Goal: Information Seeking & Learning: Check status

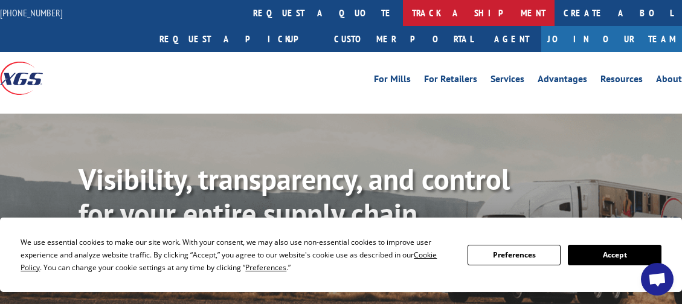
click at [403, 13] on link "track a shipment" at bounding box center [479, 13] width 152 height 26
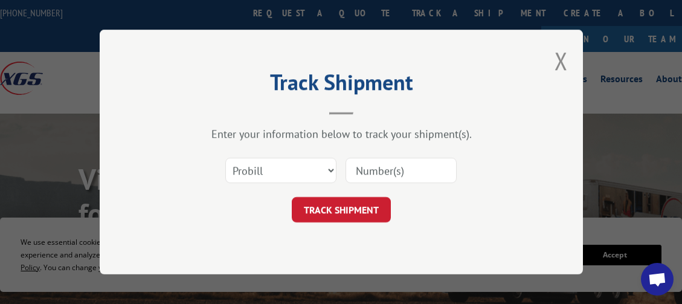
paste input "17496781"
type input "17496781"
click at [382, 210] on button "TRACK SHIPMENT" at bounding box center [341, 209] width 99 height 25
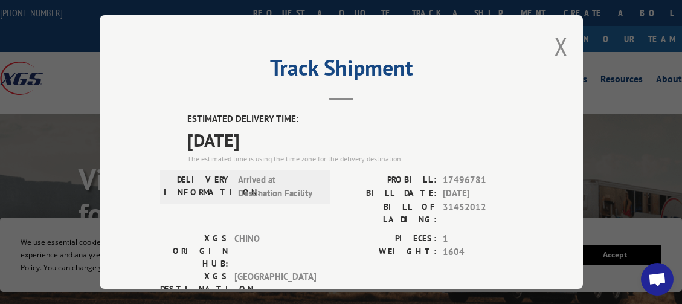
drag, startPoint x: 182, startPoint y: 112, endPoint x: 295, endPoint y: 135, distance: 115.2
copy div "ESTIMATED DELIVERY TIME: 09/09/2025"
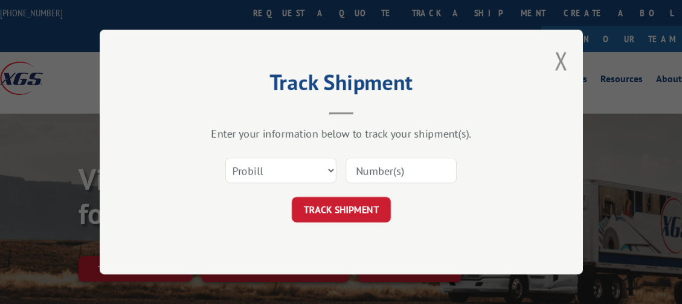
type input "15659765"
click at [401, 232] on div "Track Shipment Enter your information below to track your shipment(s). Select c…" at bounding box center [341, 152] width 483 height 245
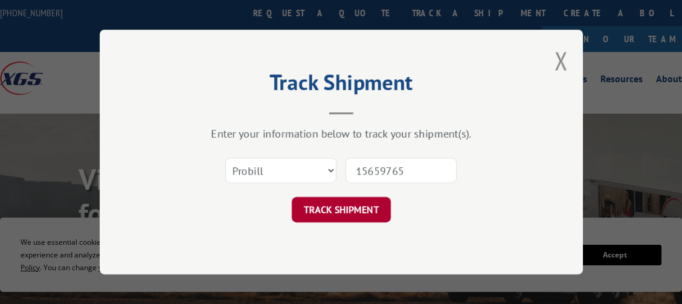
click at [363, 215] on button "TRACK SHIPMENT" at bounding box center [341, 209] width 99 height 25
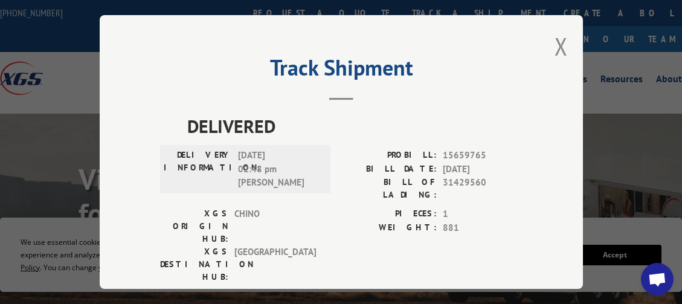
click at [187, 119] on span "DELIVERED" at bounding box center [354, 125] width 335 height 27
click at [287, 126] on span "DELIVERED" at bounding box center [354, 125] width 335 height 27
click at [298, 129] on span "DELIVERED" at bounding box center [354, 125] width 335 height 27
click at [299, 129] on span "DELIVERED" at bounding box center [354, 125] width 335 height 27
